Goal: Task Accomplishment & Management: Manage account settings

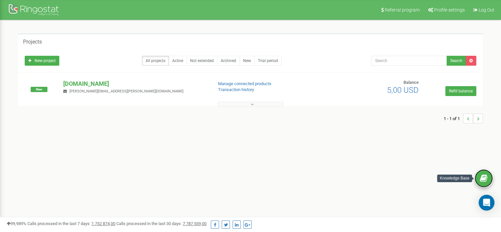
click at [483, 178] on icon at bounding box center [484, 178] width 8 height 10
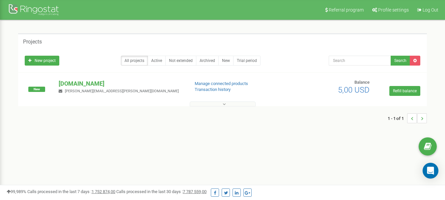
click at [226, 100] on div at bounding box center [223, 102] width 406 height 7
click at [225, 102] on button at bounding box center [223, 104] width 66 height 5
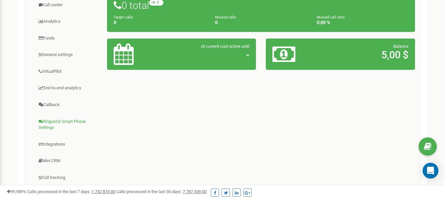
scroll to position [132, 0]
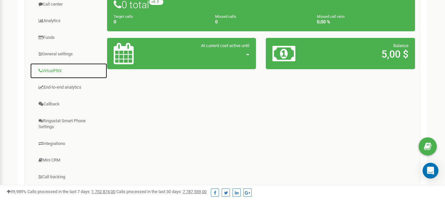
click at [55, 70] on link "VirtualPBX" at bounding box center [68, 71] width 77 height 16
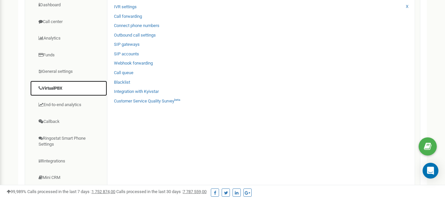
scroll to position [99, 0]
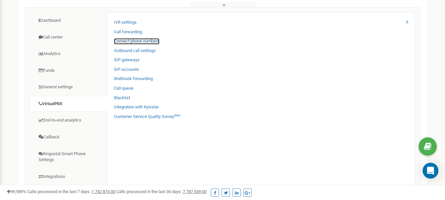
click at [145, 41] on link "Connect phone numbers" at bounding box center [136, 41] width 45 height 6
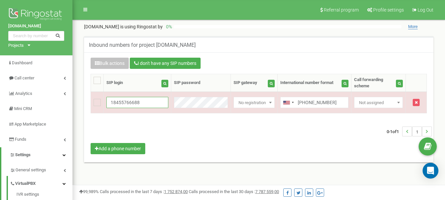
drag, startPoint x: 152, startPoint y: 102, endPoint x: 86, endPoint y: 103, distance: 66.2
click at [86, 103] on div "Bulk actions I don't have any SIP numbers Setting Select a setting to edit Call…" at bounding box center [259, 107] width 346 height 98
paste input "551130383600"
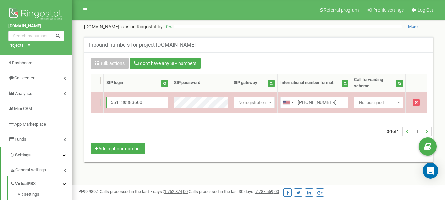
type input "551130383600"
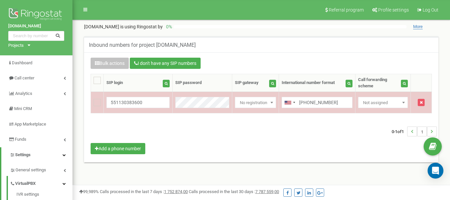
click at [335, 104] on body at bounding box center [225, 198] width 450 height 396
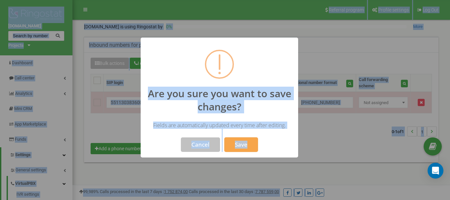
click at [320, 153] on div at bounding box center [225, 100] width 450 height 200
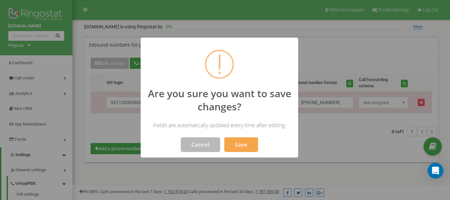
click at [191, 141] on button "Cancel" at bounding box center [200, 144] width 39 height 15
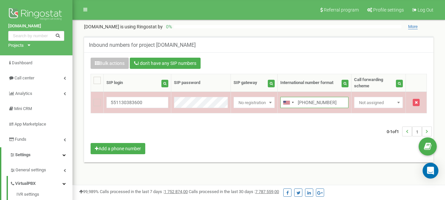
click at [316, 102] on input "+18455766688" at bounding box center [314, 102] width 68 height 11
paste input "551130383600"
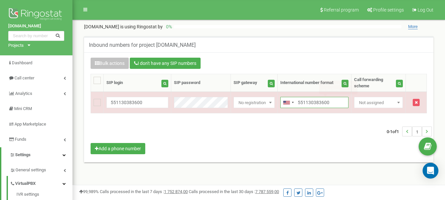
type input "551130383600"
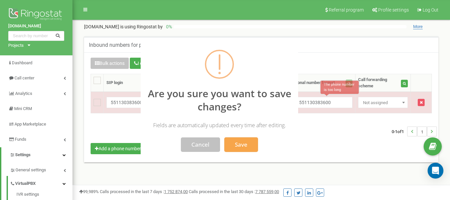
click at [314, 128] on body at bounding box center [225, 198] width 450 height 396
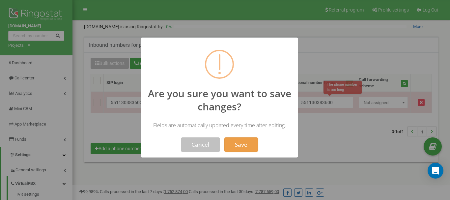
click at [231, 147] on button "Save" at bounding box center [241, 144] width 34 height 15
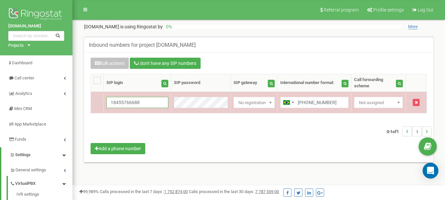
click at [109, 102] on input "18455766688" at bounding box center [137, 102] width 62 height 11
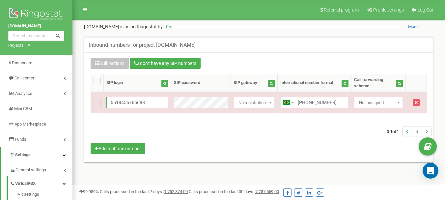
type input "5518455766688"
click at [180, 134] on body at bounding box center [222, 198] width 445 height 396
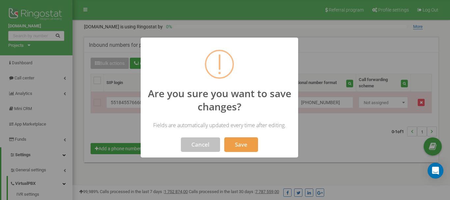
click at [234, 142] on button "Save" at bounding box center [241, 144] width 34 height 15
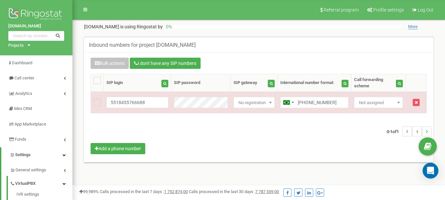
click at [218, 131] on div "0-1 of 1 1" at bounding box center [259, 131] width 346 height 23
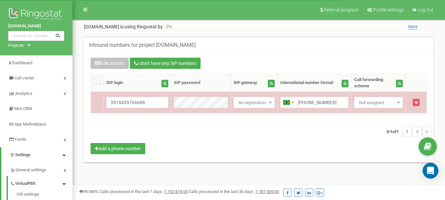
click at [297, 102] on input "+551130383600" at bounding box center [314, 102] width 68 height 11
click at [157, 104] on input "5518455766688" at bounding box center [137, 102] width 62 height 11
paste input "130383600"
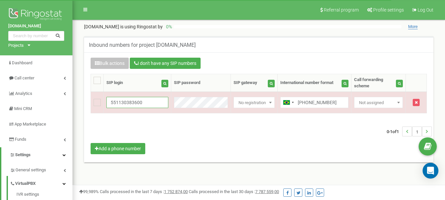
type input "551130383600"
click at [172, 129] on body at bounding box center [222, 198] width 445 height 396
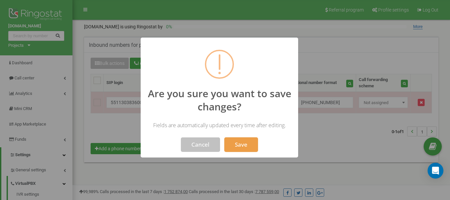
click at [248, 138] on button "Save" at bounding box center [241, 144] width 34 height 15
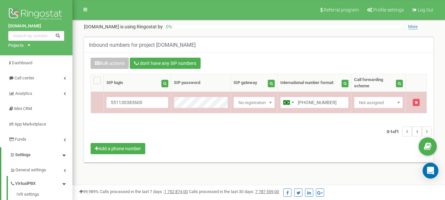
click at [373, 106] on span "Not assigned" at bounding box center [379, 102] width 44 height 9
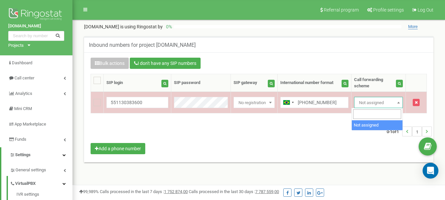
click at [373, 106] on span "Not assigned" at bounding box center [379, 102] width 44 height 9
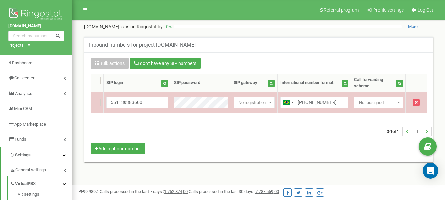
click at [100, 109] on td at bounding box center [97, 102] width 13 height 21
click at [95, 97] on td at bounding box center [97, 102] width 13 height 21
click at [95, 99] on td at bounding box center [97, 102] width 13 height 21
click at [95, 103] on ins at bounding box center [97, 102] width 7 height 7
checkbox input "true"
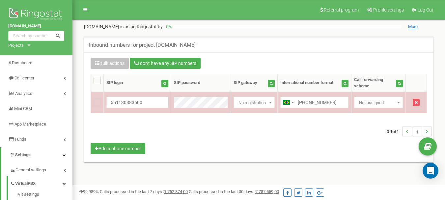
checkbox input "true"
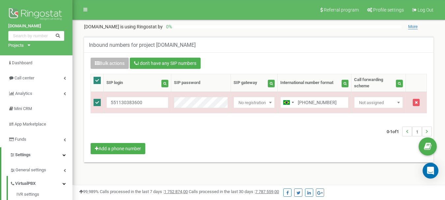
click at [104, 61] on button "Bulk actions" at bounding box center [110, 63] width 38 height 11
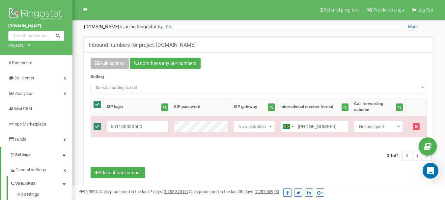
click at [97, 104] on ins at bounding box center [97, 104] width 7 height 7
checkbox input "false"
click at [249, 157] on div "0-1 of 1 1" at bounding box center [259, 155] width 346 height 23
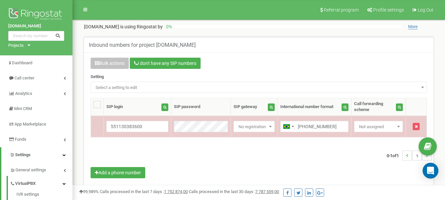
click at [253, 133] on td "Not assigned Intertelecom No registration DIDWW Kyivstar with registration Zada…" at bounding box center [254, 126] width 47 height 21
click at [256, 129] on span "No registration" at bounding box center [254, 126] width 37 height 9
click at [291, 135] on td "+551130383600" at bounding box center [315, 126] width 74 height 21
click at [149, 130] on input "551130383600" at bounding box center [137, 126] width 62 height 11
click at [418, 129] on button "button" at bounding box center [416, 126] width 7 height 7
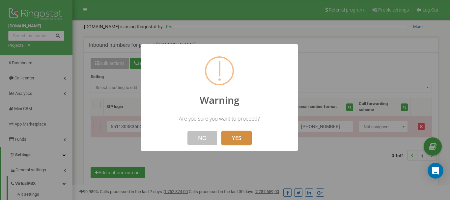
click at [231, 137] on button "YES" at bounding box center [236, 138] width 30 height 15
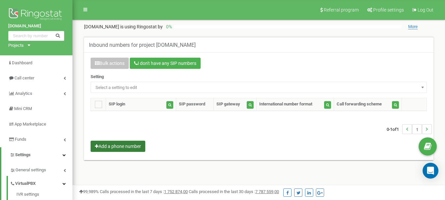
click at [123, 151] on button "Add a phone number" at bounding box center [118, 146] width 55 height 11
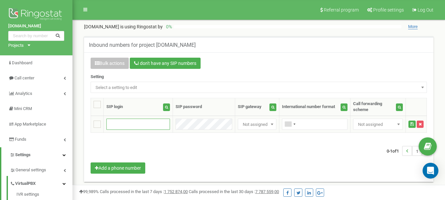
click at [135, 126] on input "text" at bounding box center [138, 124] width 64 height 11
paste input "551130383600"
type input "551130383600"
click at [307, 122] on input "text" at bounding box center [315, 124] width 66 height 11
paste input "551130383600"
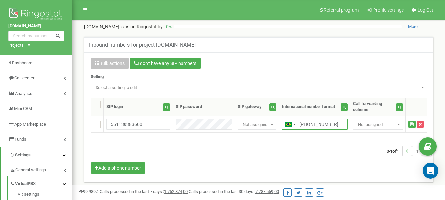
type input "+551130383600"
click at [234, 145] on div "0-1 of 1 1" at bounding box center [259, 150] width 346 height 23
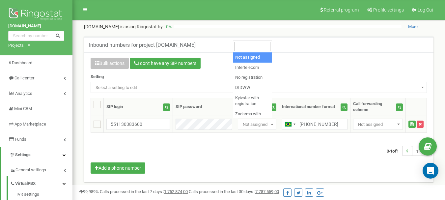
click at [262, 127] on span "Not assigned" at bounding box center [257, 124] width 34 height 9
select select "2"
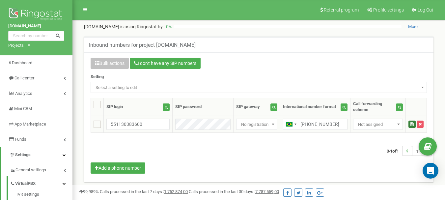
click at [412, 125] on icon "submit" at bounding box center [412, 124] width 3 height 4
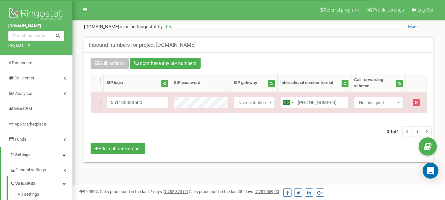
click at [360, 155] on div "Bulk actions I don't have any SIP numbers Setting Select a setting to edit Call…" at bounding box center [259, 107] width 346 height 98
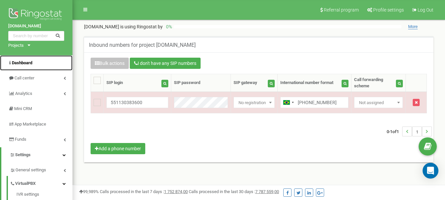
click at [31, 63] on span "Dashboard" at bounding box center [22, 62] width 20 height 5
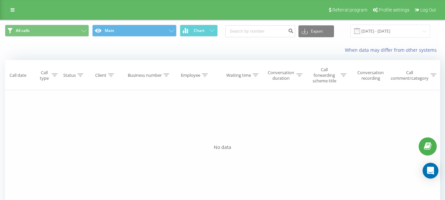
click at [221, 99] on div "Filter by condition Equal Enter value Cancel OK Filter by condition Equal Enter…" at bounding box center [222, 164] width 435 height 148
click at [13, 8] on icon at bounding box center [13, 10] width 4 height 5
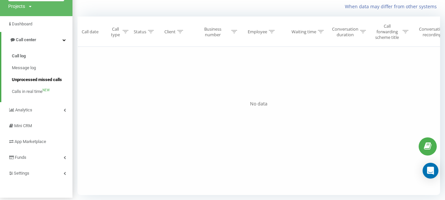
scroll to position [44, 0]
click at [50, 173] on link "Settings" at bounding box center [36, 173] width 73 height 16
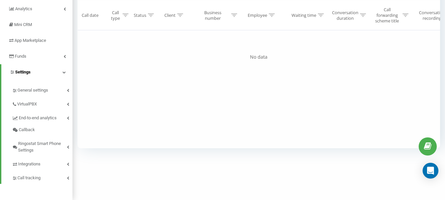
scroll to position [91, 0]
click at [68, 103] on icon at bounding box center [68, 103] width 2 height 3
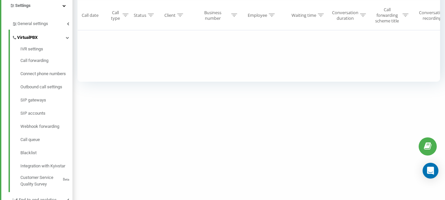
scroll to position [190, 0]
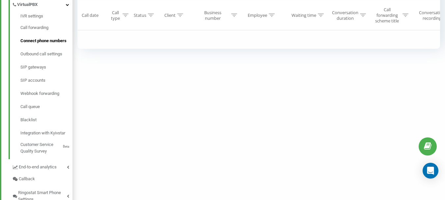
click at [40, 44] on span "Connect phone numbers" at bounding box center [43, 41] width 46 height 7
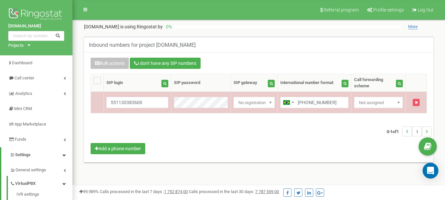
click at [375, 104] on span "Not assigned" at bounding box center [379, 102] width 44 height 9
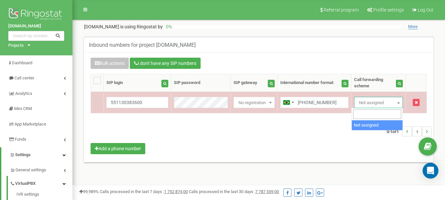
click at [375, 104] on span "Not assigned" at bounding box center [379, 102] width 44 height 9
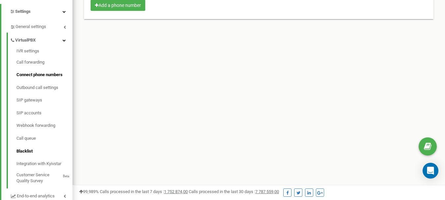
scroll to position [132, 0]
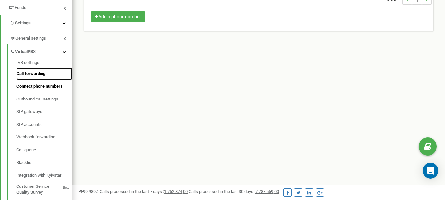
click at [40, 73] on link "Call forwarding" at bounding box center [44, 74] width 56 height 13
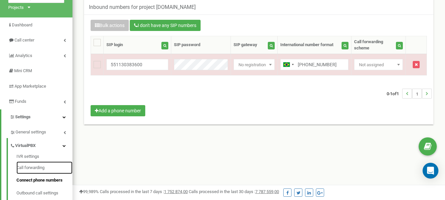
scroll to position [0, 0]
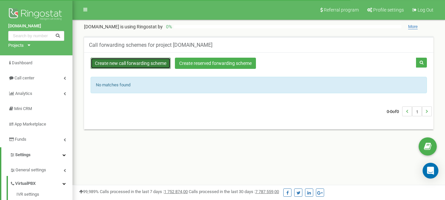
click at [141, 67] on link "Create new call forwarding scheme" at bounding box center [131, 63] width 80 height 11
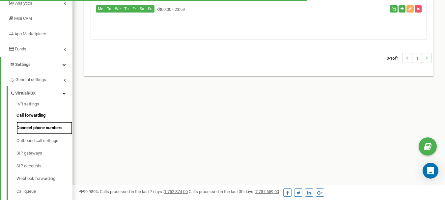
click at [30, 124] on link "Connect phone numbers" at bounding box center [44, 128] width 56 height 13
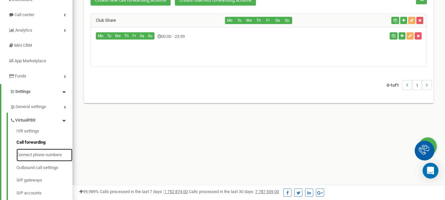
scroll to position [24, 0]
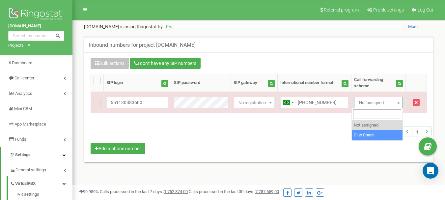
select select "263301"
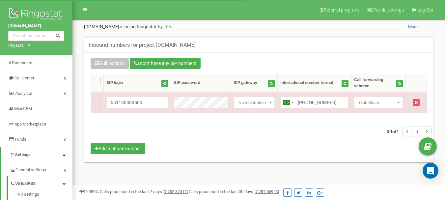
click at [296, 124] on div "0-1 of 1 1" at bounding box center [259, 131] width 346 height 23
click at [294, 141] on div "0-1 of 1 1" at bounding box center [259, 131] width 346 height 23
click at [410, 27] on span "More" at bounding box center [413, 26] width 10 height 5
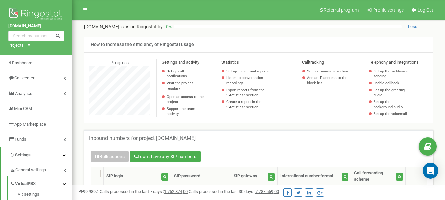
scroll to position [396, 373]
click at [410, 27] on span "Less" at bounding box center [412, 26] width 9 height 5
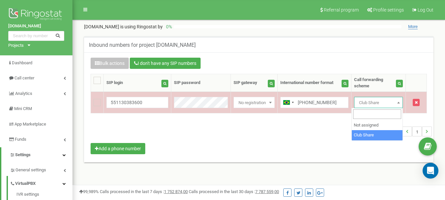
click at [374, 104] on span "Club Share" at bounding box center [379, 102] width 44 height 9
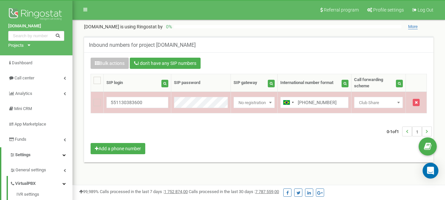
click at [374, 104] on span "Club Share" at bounding box center [379, 102] width 44 height 9
click at [337, 103] on input "[PHONE_NUMBER]" at bounding box center [314, 102] width 68 height 11
drag, startPoint x: 284, startPoint y: 146, endPoint x: 263, endPoint y: 111, distance: 40.5
click at [284, 146] on div "Bulk actions I don't have any SIP numbers Setting Select a setting to edit Call…" at bounding box center [259, 107] width 346 height 98
click at [262, 101] on span "No registration" at bounding box center [254, 102] width 37 height 9
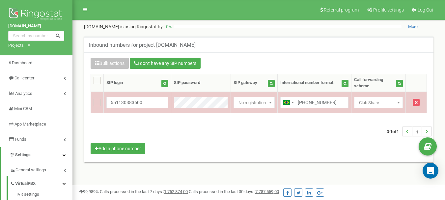
click at [262, 101] on span "No registration" at bounding box center [254, 102] width 37 height 9
click at [144, 104] on input "551130383600" at bounding box center [137, 102] width 62 height 11
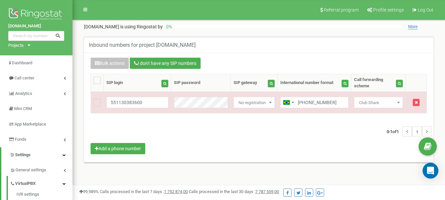
click at [147, 121] on div "0-1 of 1 1" at bounding box center [259, 131] width 346 height 23
click at [206, 149] on div "Bulk actions I don't have any SIP numbers Setting Select a setting to edit Call…" at bounding box center [259, 107] width 346 height 98
click at [152, 121] on div "0-1 of 1 1" at bounding box center [259, 131] width 346 height 23
click at [250, 140] on div "0-1 of 1 1" at bounding box center [259, 131] width 346 height 23
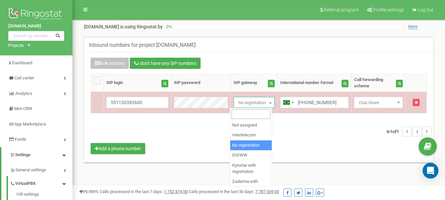
click at [251, 98] on span "No registration" at bounding box center [254, 102] width 37 height 9
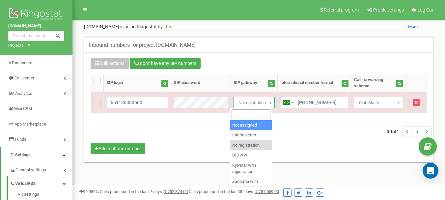
select select "0"
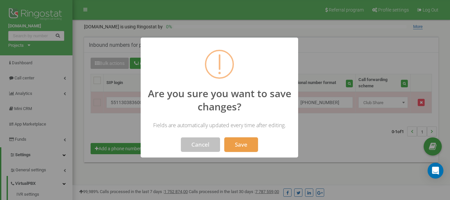
click at [242, 140] on button "Save" at bounding box center [241, 144] width 34 height 15
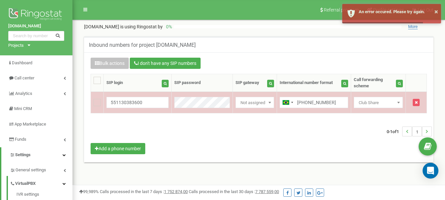
click at [250, 106] on span "Not assigned" at bounding box center [255, 102] width 34 height 9
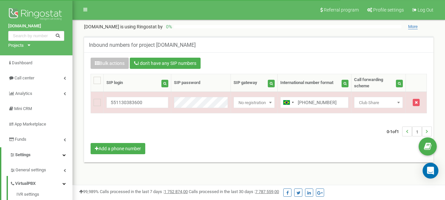
click at [252, 134] on div "0-1 of 1 1" at bounding box center [259, 131] width 346 height 23
click at [167, 147] on div "Bulk actions I don't have any SIP numbers Setting Select a setting to edit Call…" at bounding box center [259, 107] width 346 height 98
click at [359, 145] on div "Bulk actions I don't have any SIP numbers Setting Select a setting to edit Call…" at bounding box center [259, 107] width 346 height 98
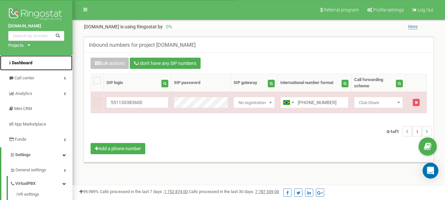
click at [43, 67] on link "Dashboard" at bounding box center [36, 62] width 73 height 15
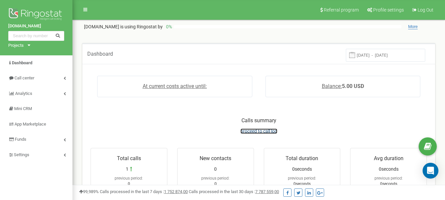
click at [252, 131] on span "proceed to call log" at bounding box center [259, 131] width 37 height 5
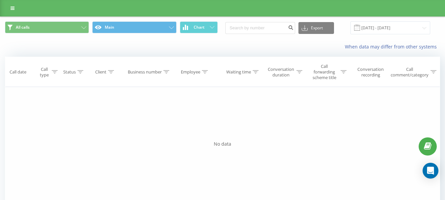
click at [106, 163] on div "Filter by condition Equal Enter value Cancel OK Filter by condition Equal Enter…" at bounding box center [222, 161] width 435 height 148
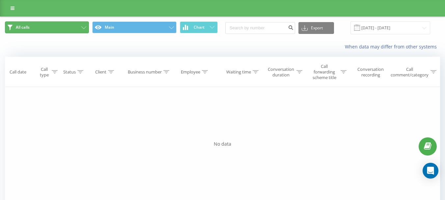
click at [67, 26] on button "All calls" at bounding box center [47, 27] width 84 height 12
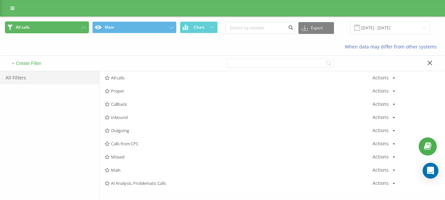
click at [67, 26] on button "All calls" at bounding box center [47, 27] width 84 height 12
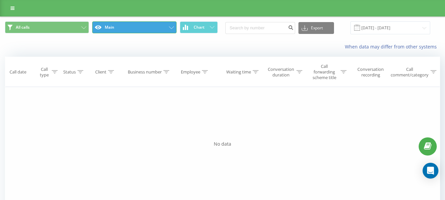
click at [168, 30] on button "Main" at bounding box center [134, 27] width 84 height 12
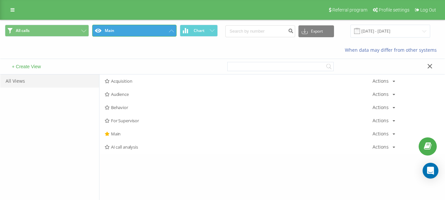
click at [168, 30] on button "Main" at bounding box center [134, 31] width 84 height 12
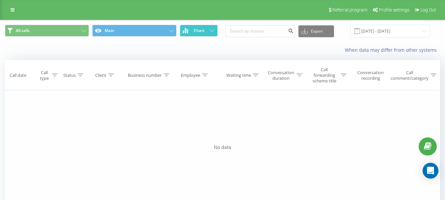
click at [203, 31] on span "Chart" at bounding box center [199, 30] width 11 height 5
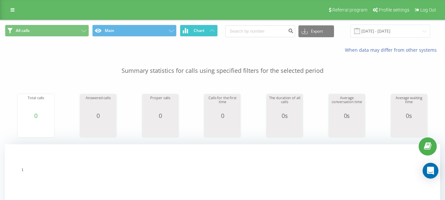
click at [203, 31] on span "Chart" at bounding box center [199, 30] width 11 height 5
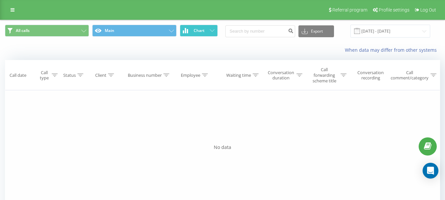
click at [203, 31] on span "Chart" at bounding box center [199, 30] width 11 height 5
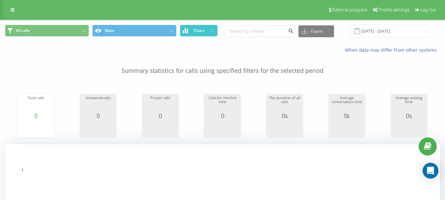
click at [202, 29] on span "Chart" at bounding box center [199, 30] width 11 height 5
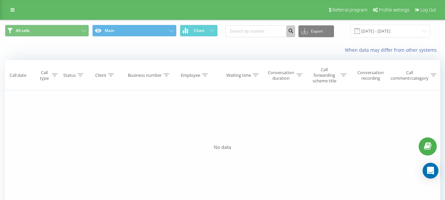
click at [294, 32] on icon "submit" at bounding box center [291, 30] width 6 height 4
click at [259, 36] on input at bounding box center [260, 31] width 70 height 12
click at [391, 34] on input "21.07.2025 - 21.08.2025" at bounding box center [391, 31] width 80 height 13
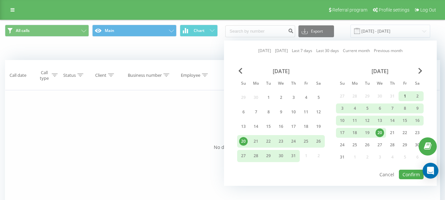
click at [402, 95] on div "1" at bounding box center [405, 96] width 9 height 9
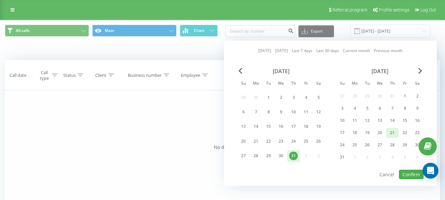
click at [394, 135] on div "21" at bounding box center [392, 133] width 9 height 9
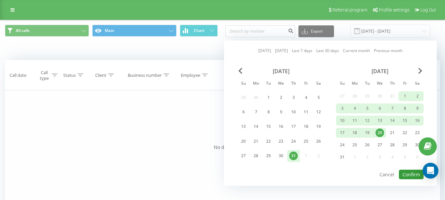
click at [408, 173] on button "Confirm" at bounding box center [411, 175] width 25 height 10
type input "01.08.2025 - 21.08.2025"
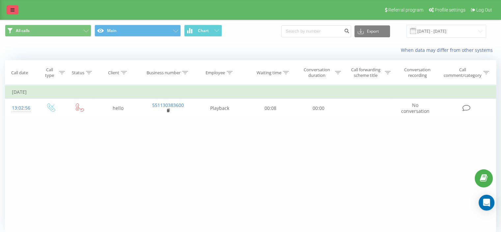
click at [9, 9] on link at bounding box center [13, 9] width 12 height 9
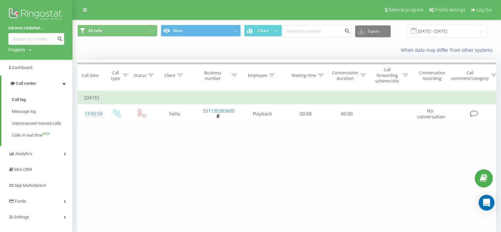
click at [23, 11] on img at bounding box center [36, 15] width 56 height 16
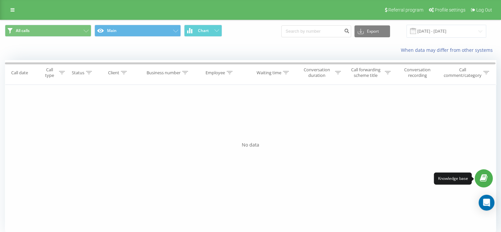
click at [479, 178] on link at bounding box center [484, 178] width 18 height 18
click at [444, 30] on input "01.08.2025 - 21.08.2025" at bounding box center [447, 31] width 80 height 13
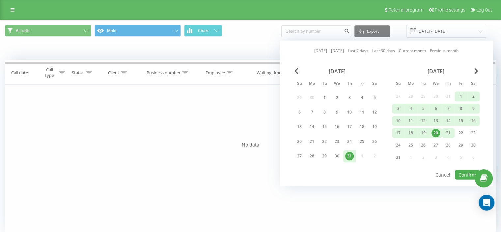
click at [446, 135] on div "21" at bounding box center [448, 133] width 9 height 9
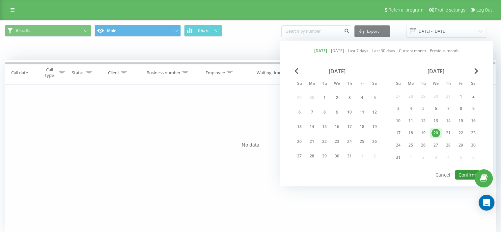
click at [465, 173] on button "Confirm" at bounding box center [467, 175] width 25 height 10
type input "21.08.2025 - 21.08.2025"
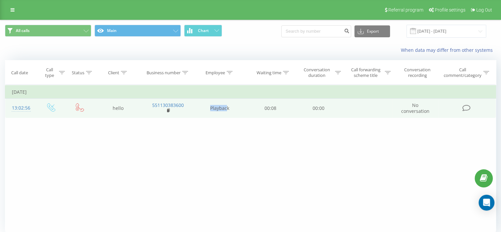
drag, startPoint x: 208, startPoint y: 106, endPoint x: 227, endPoint y: 109, distance: 19.3
click at [227, 109] on td "Playback" at bounding box center [220, 108] width 54 height 19
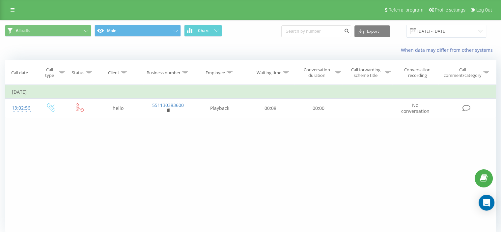
click at [287, 126] on div "Filter by condition Equal Enter value Cancel OK Filter by condition Equal Enter…" at bounding box center [250, 159] width 491 height 148
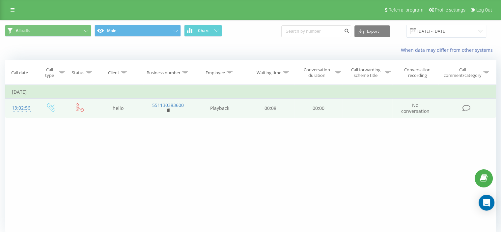
click at [413, 110] on span "No conversation" at bounding box center [415, 108] width 28 height 12
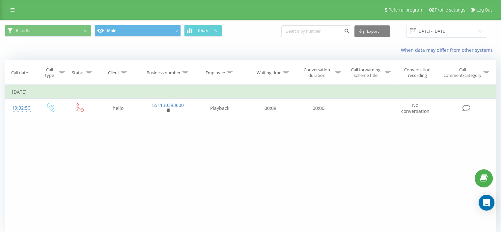
click at [375, 127] on div "Filter by condition Equal Enter value Cancel OK Filter by condition Equal Enter…" at bounding box center [250, 159] width 491 height 148
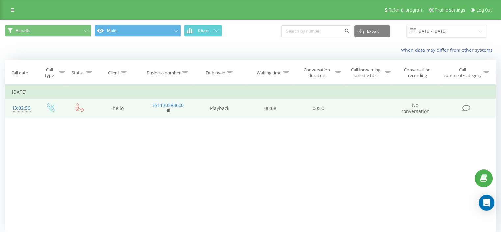
click at [224, 112] on td "Playback" at bounding box center [220, 108] width 54 height 19
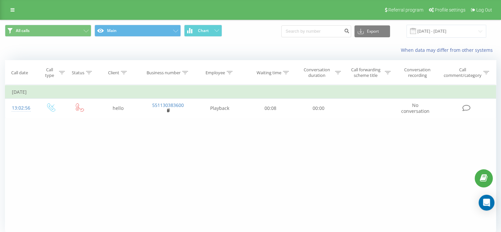
drag, startPoint x: 224, startPoint y: 112, endPoint x: 184, endPoint y: 142, distance: 50.2
click at [184, 142] on div "Filter by condition Equal Enter value Cancel OK Filter by condition Equal Enter…" at bounding box center [250, 159] width 491 height 148
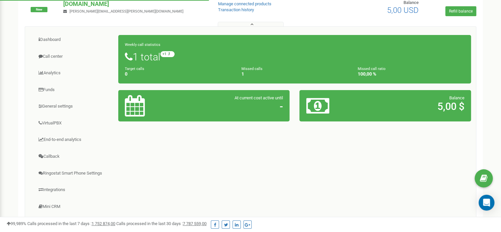
scroll to position [99, 0]
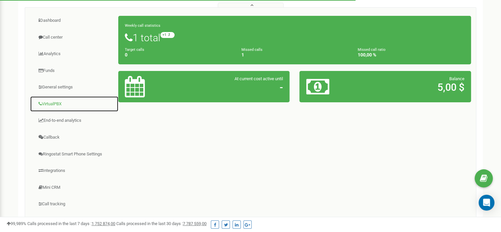
click at [58, 102] on link "VirtualPBX" at bounding box center [74, 104] width 89 height 16
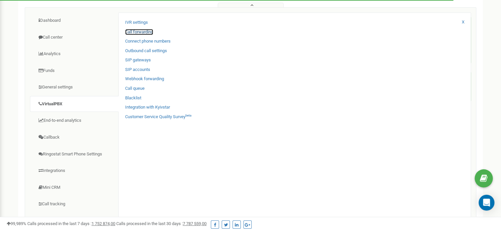
click at [141, 34] on link "Call forwarding" at bounding box center [139, 32] width 28 height 6
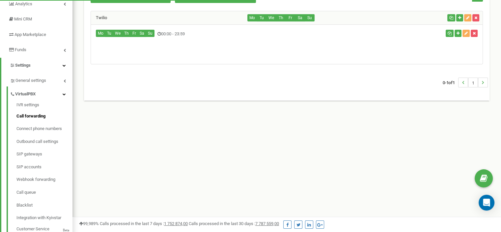
scroll to position [90, 0]
click at [202, 132] on div "Referral program Profile settings Log Out [DOMAIN_NAME] is using Ringostat by 0…" at bounding box center [287, 108] width 429 height 396
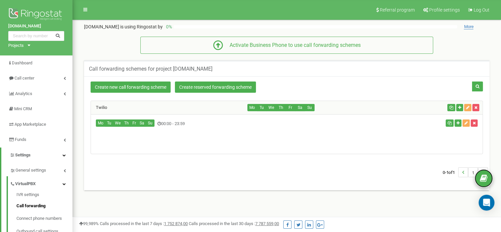
click at [490, 182] on link at bounding box center [484, 178] width 18 height 18
click at [185, 159] on div "Twilio Mo Tu We Th Fr Sa Su" at bounding box center [287, 131] width 402 height 60
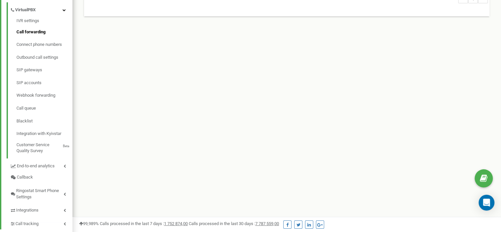
scroll to position [187, 0]
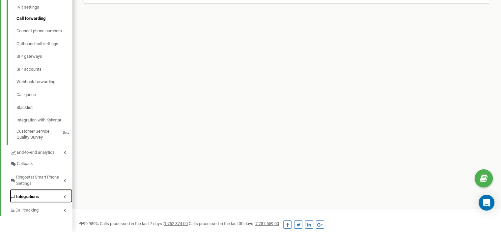
click at [61, 198] on link "Integrations" at bounding box center [41, 196] width 63 height 14
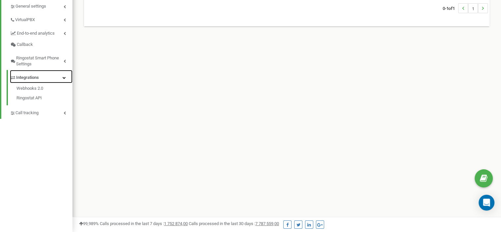
scroll to position [163, 0]
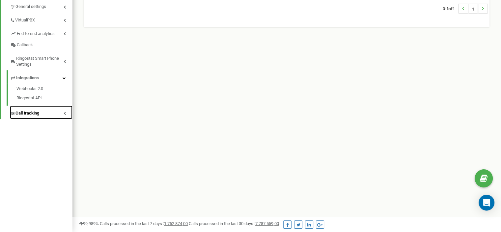
click at [62, 114] on link "Call tracking" at bounding box center [41, 112] width 63 height 14
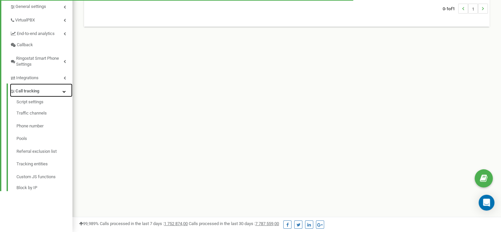
click at [61, 94] on link "Call tracking" at bounding box center [41, 90] width 63 height 14
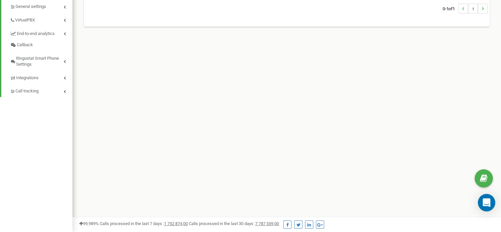
click at [486, 204] on icon "Open Intercom Messenger" at bounding box center [487, 202] width 8 height 9
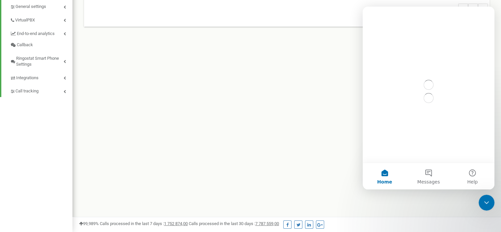
scroll to position [0, 0]
click at [431, 182] on span "Messages" at bounding box center [429, 181] width 23 height 5
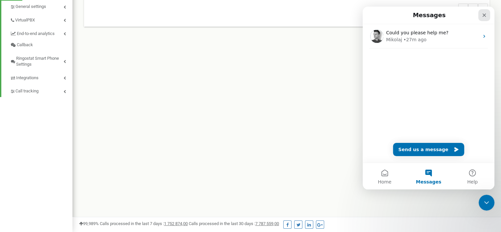
click at [485, 18] on div "Close" at bounding box center [485, 15] width 12 height 12
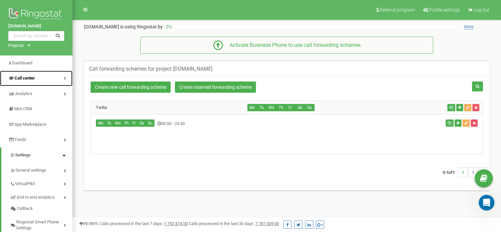
click at [45, 72] on link "Call center" at bounding box center [36, 78] width 73 height 15
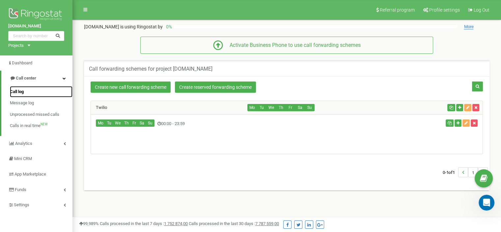
click at [20, 89] on span "Call log" at bounding box center [17, 92] width 14 height 6
